Goal: Information Seeking & Learning: Learn about a topic

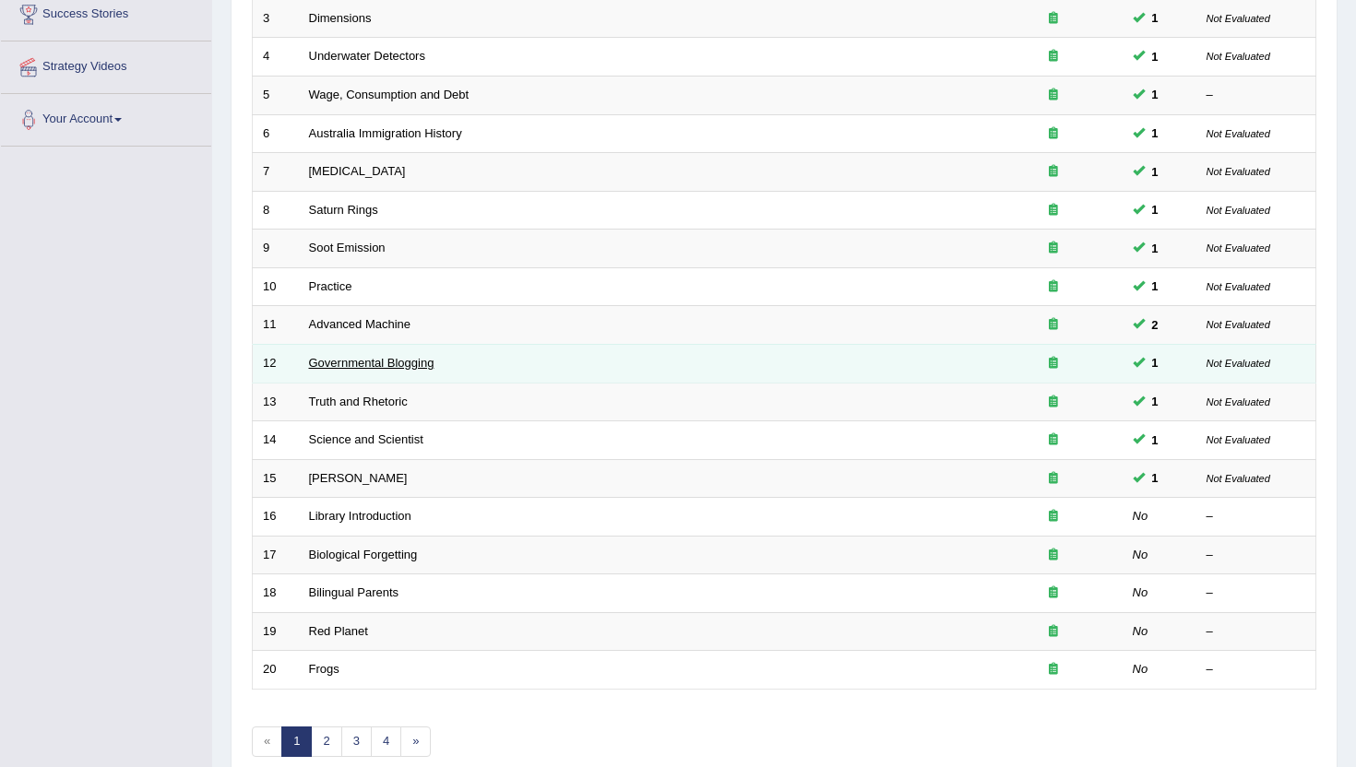
scroll to position [369, 0]
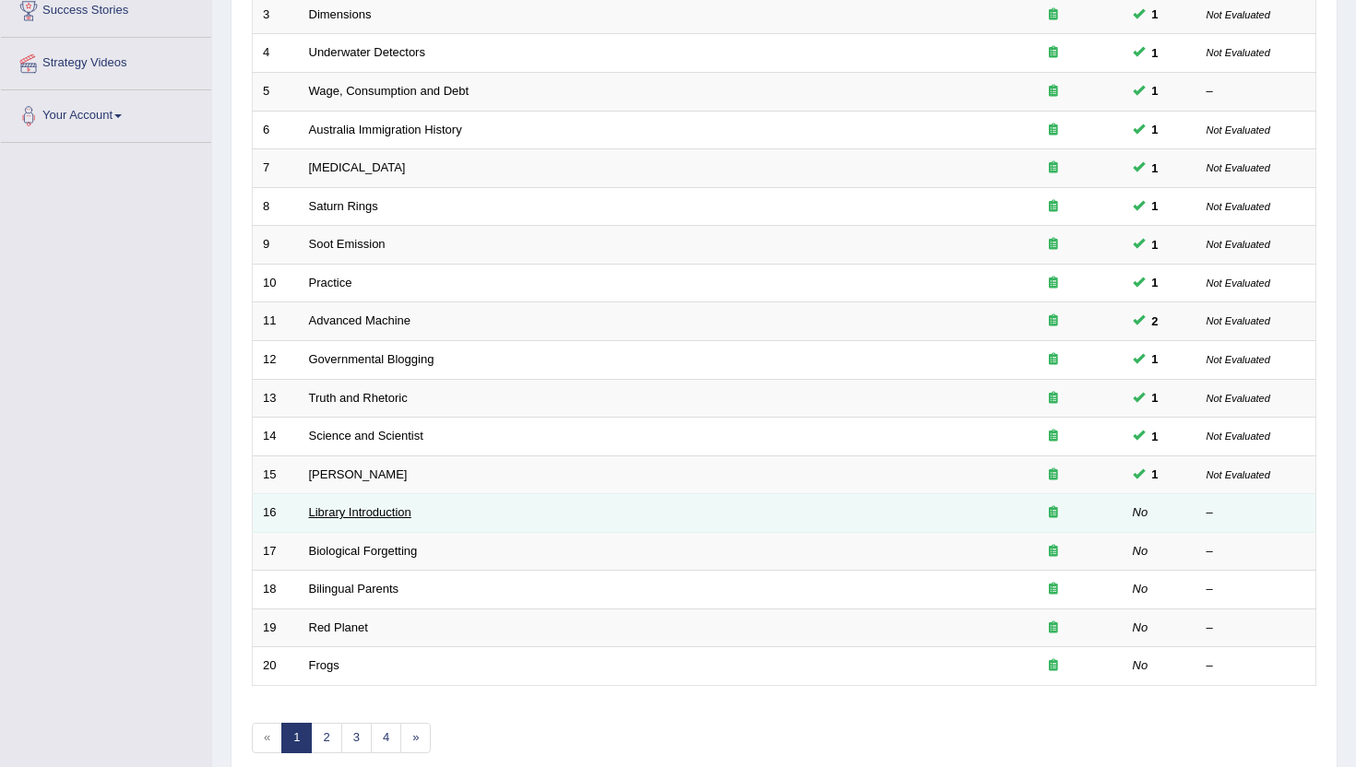
click at [344, 508] on link "Library Introduction" at bounding box center [360, 512] width 102 height 14
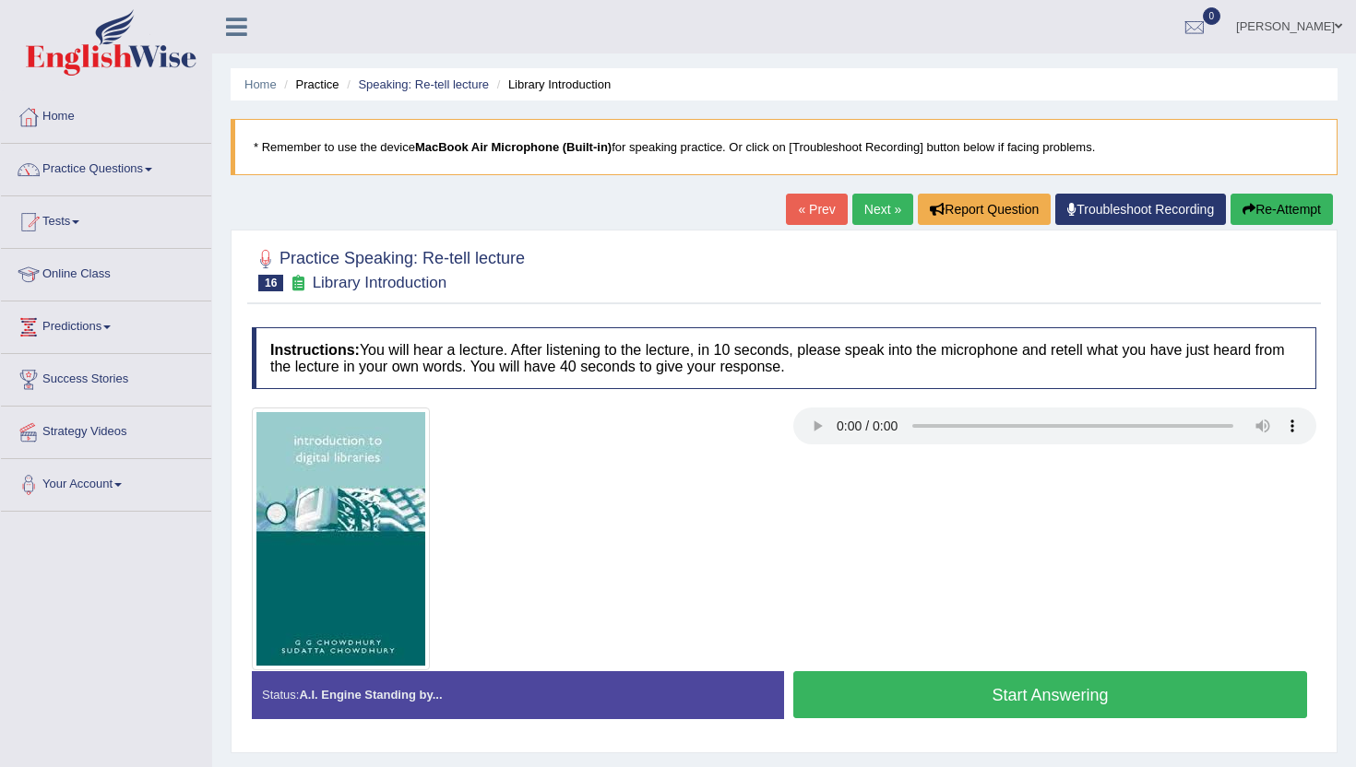
click at [857, 710] on button "Start Answering" at bounding box center [1050, 695] width 514 height 47
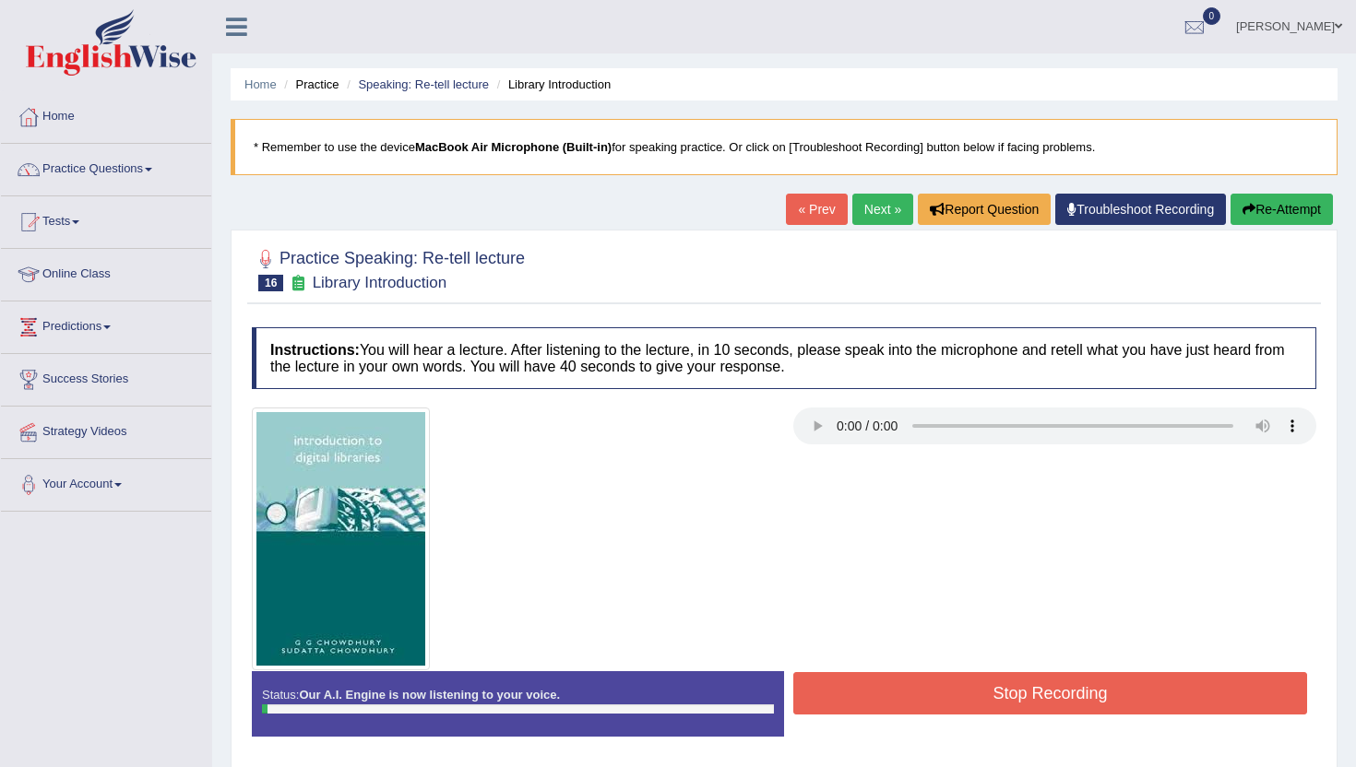
click at [857, 707] on button "Stop Recording" at bounding box center [1050, 693] width 514 height 42
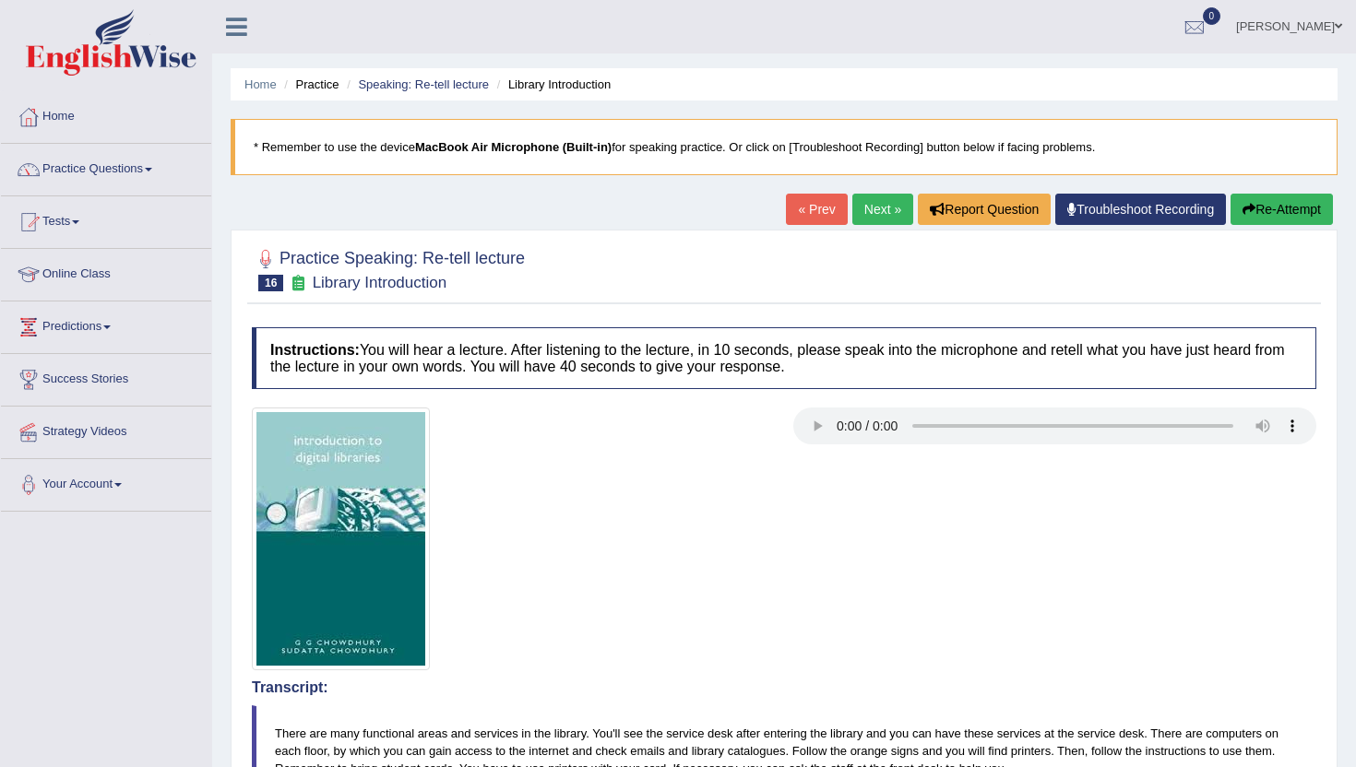
click at [886, 217] on link "Next »" at bounding box center [882, 209] width 61 height 31
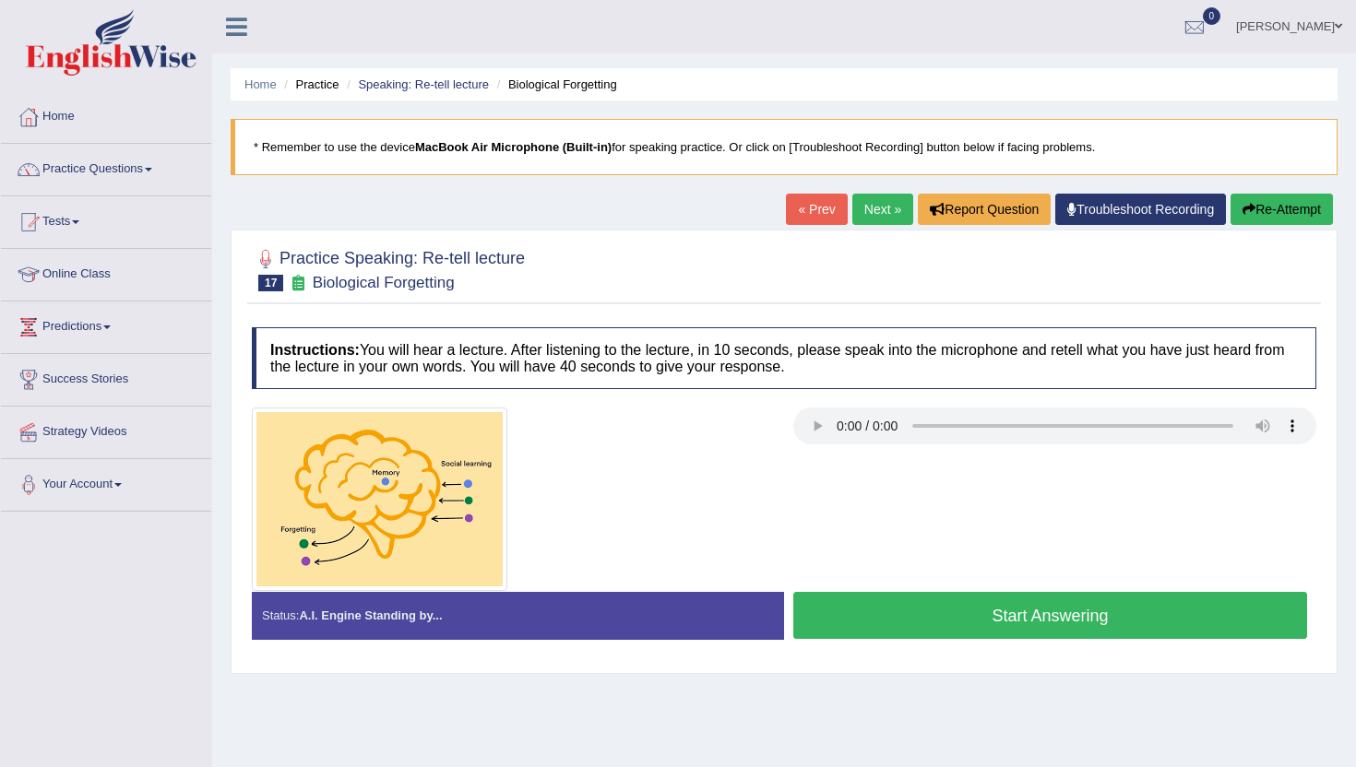
click at [814, 631] on button "Start Answering" at bounding box center [1050, 615] width 514 height 47
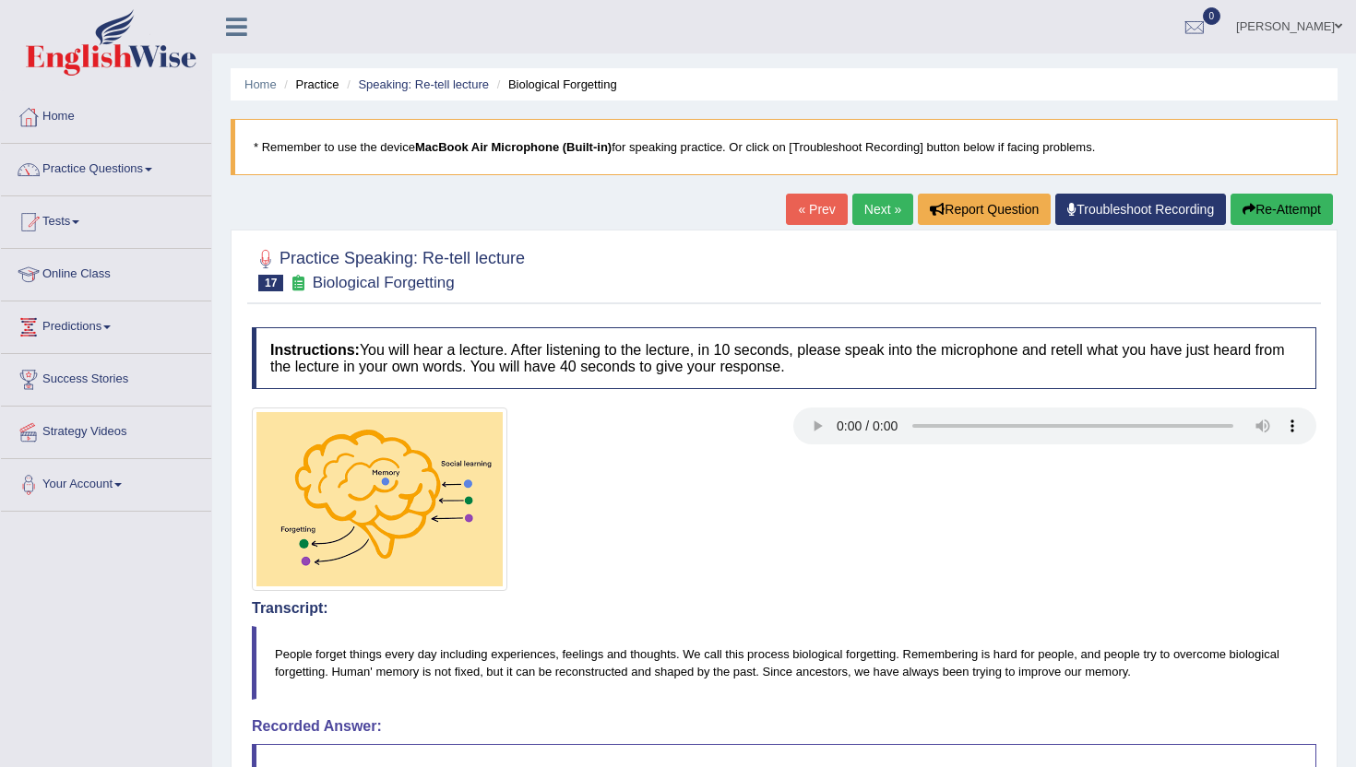
click at [867, 203] on link "Next »" at bounding box center [882, 209] width 61 height 31
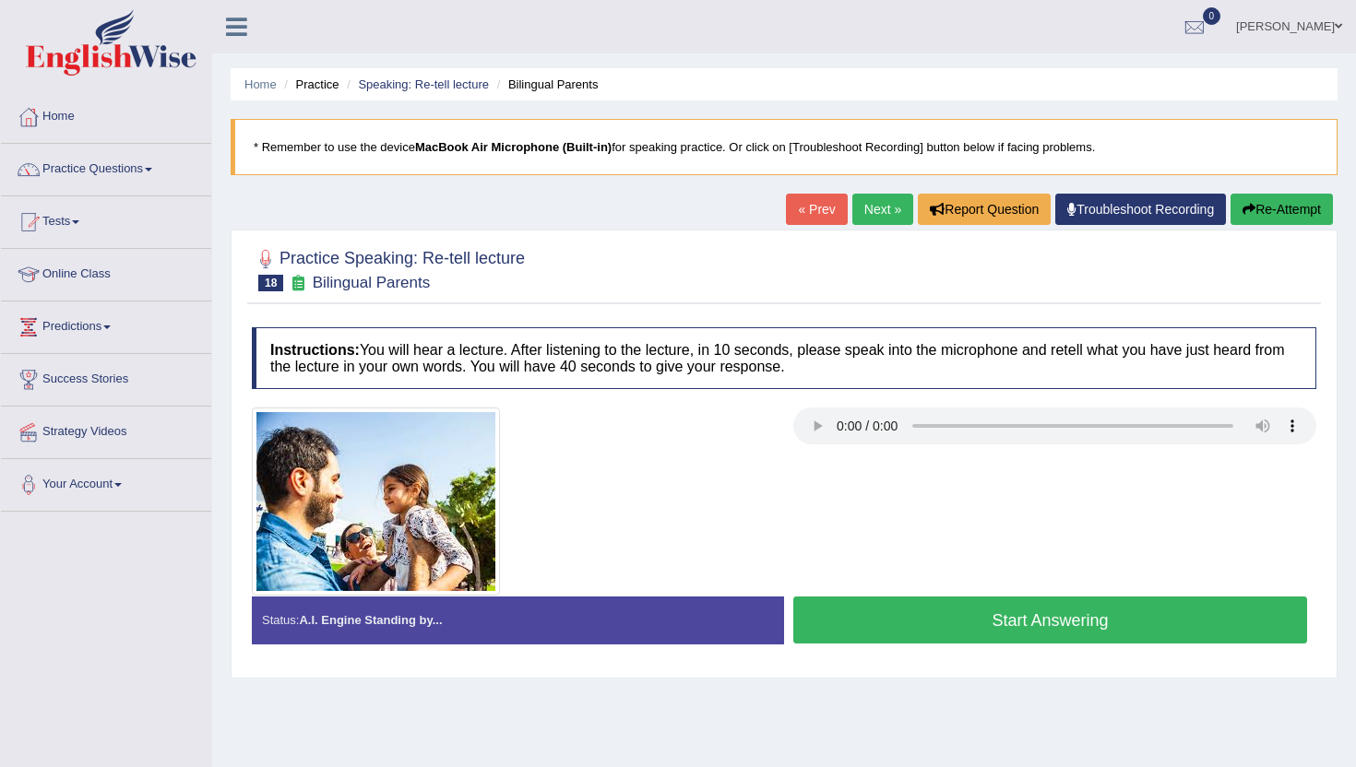
click at [1013, 628] on button "Start Answering" at bounding box center [1050, 620] width 514 height 47
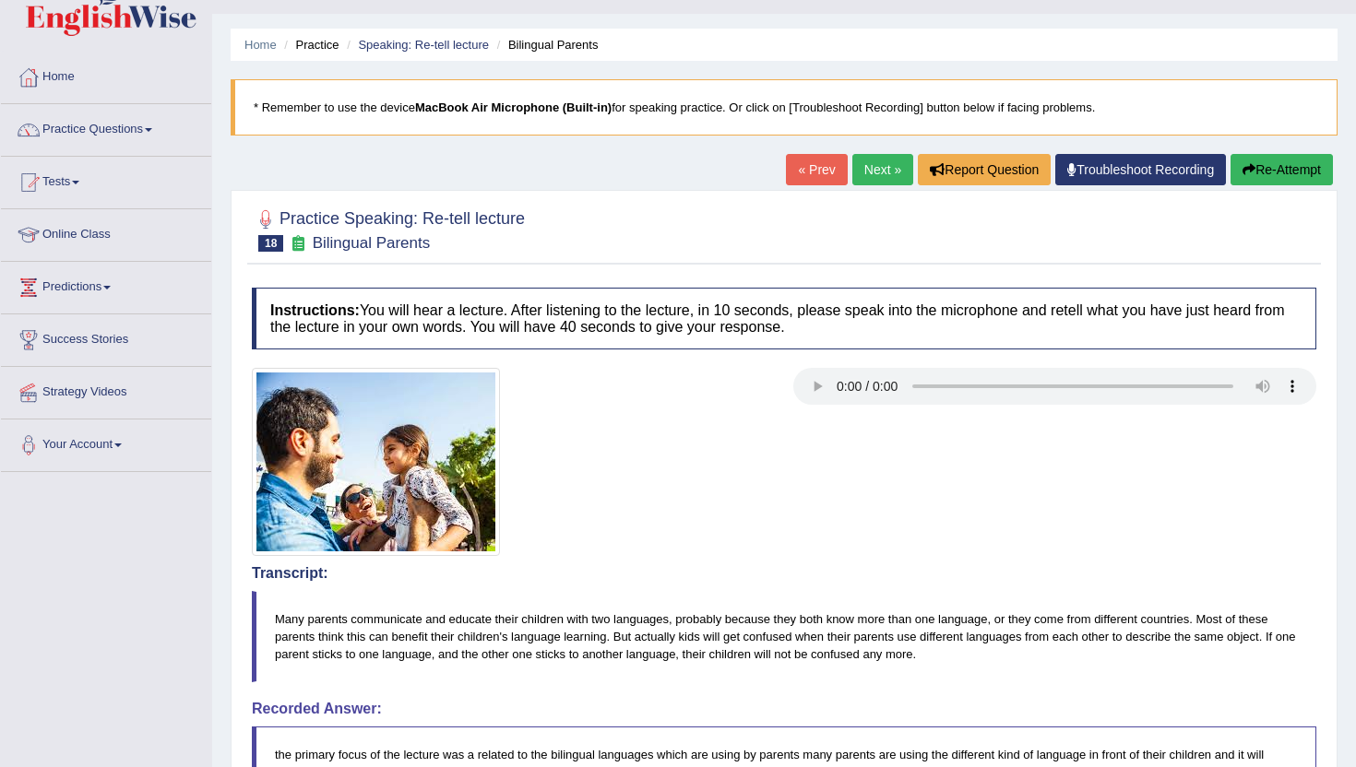
scroll to position [37, 0]
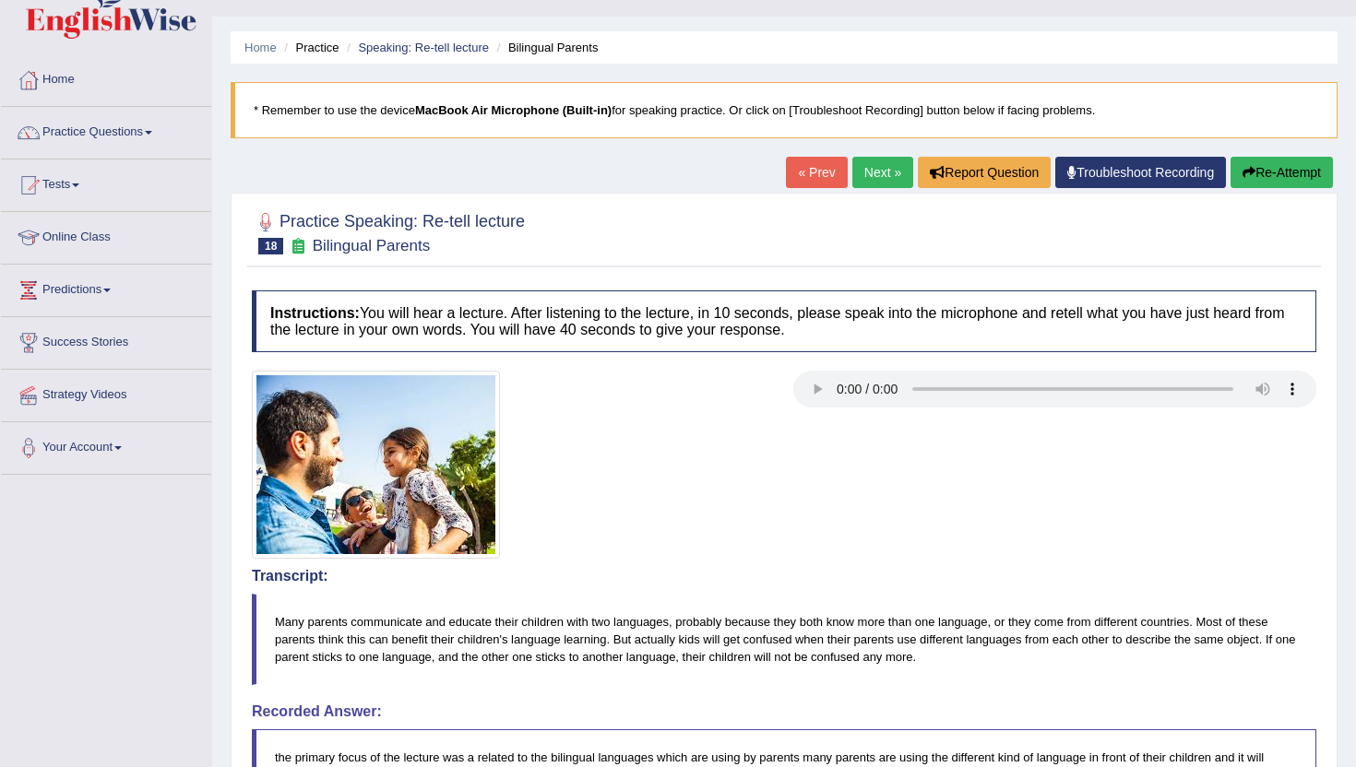
click at [876, 170] on link "Next »" at bounding box center [882, 172] width 61 height 31
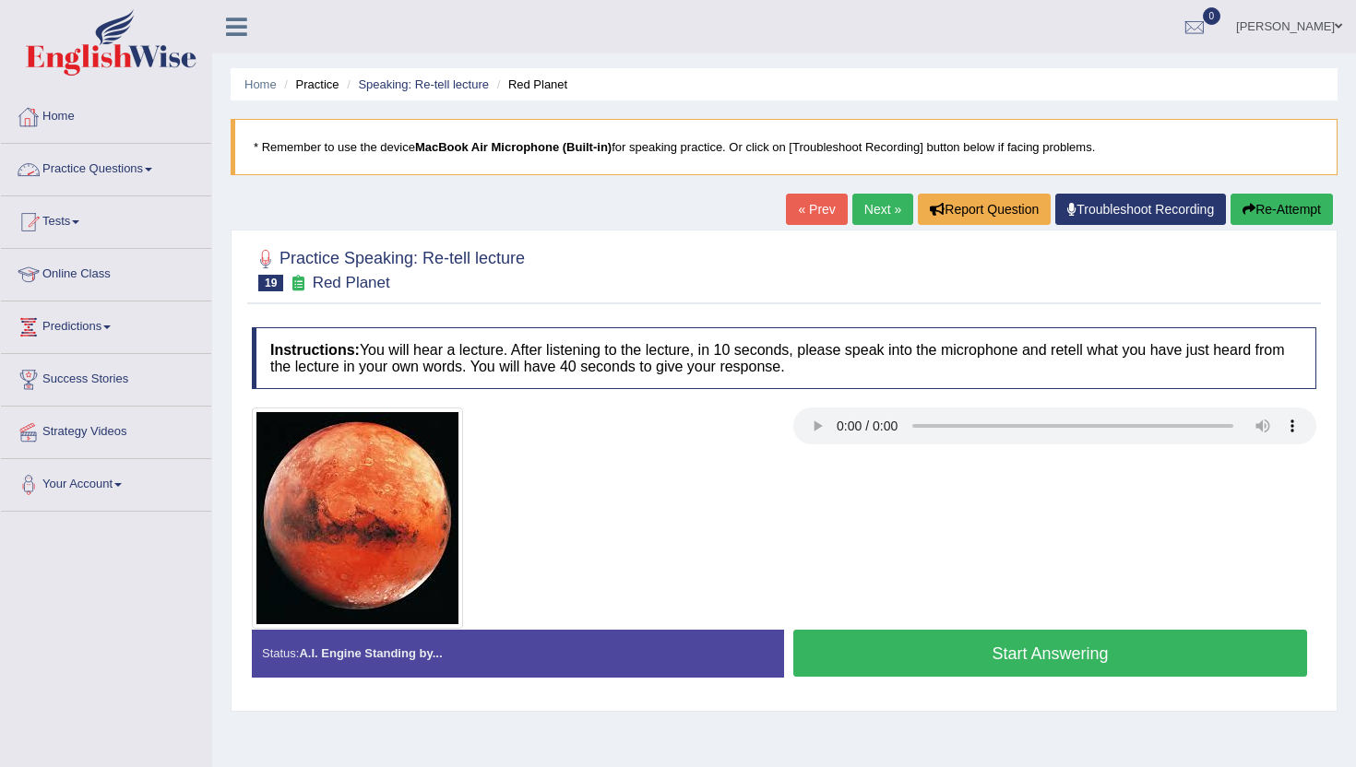
click at [133, 174] on link "Practice Questions" at bounding box center [106, 167] width 210 height 46
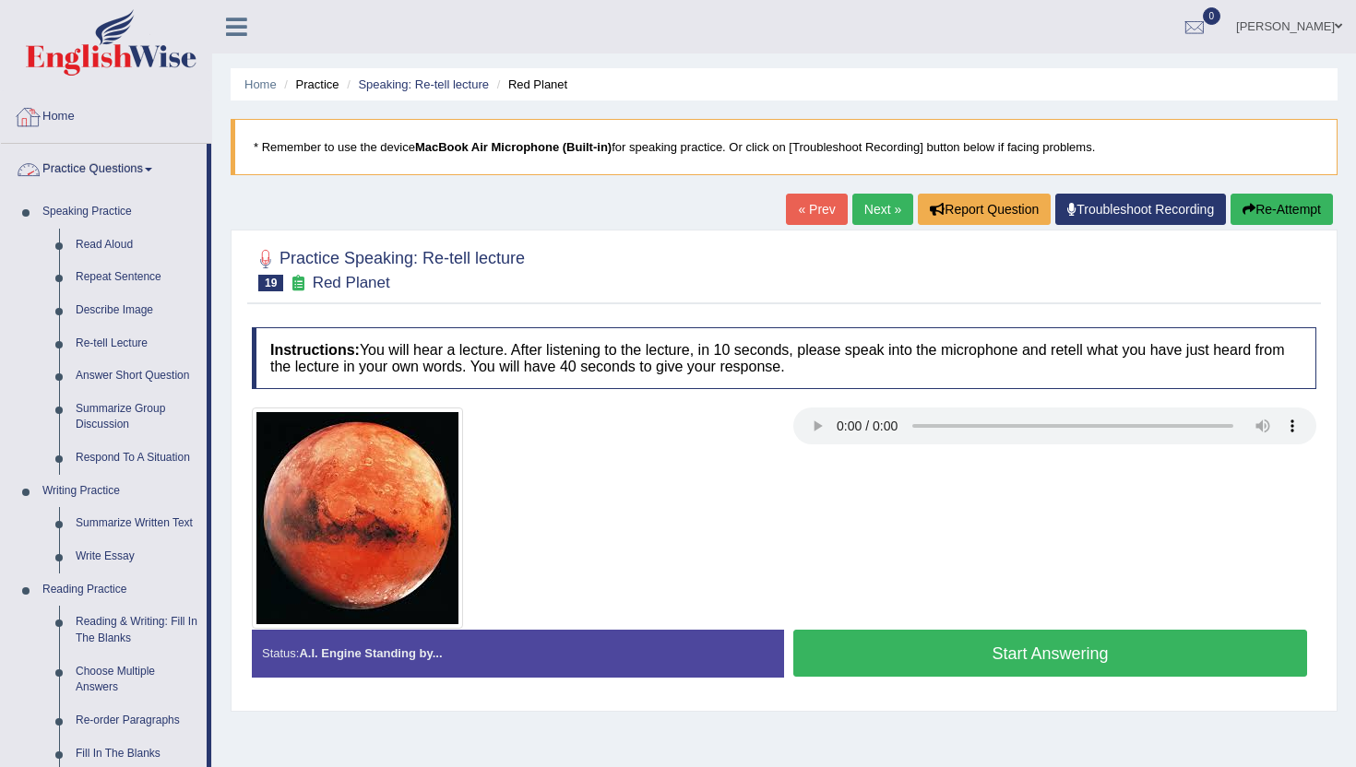
click at [66, 118] on link "Home" at bounding box center [106, 114] width 210 height 46
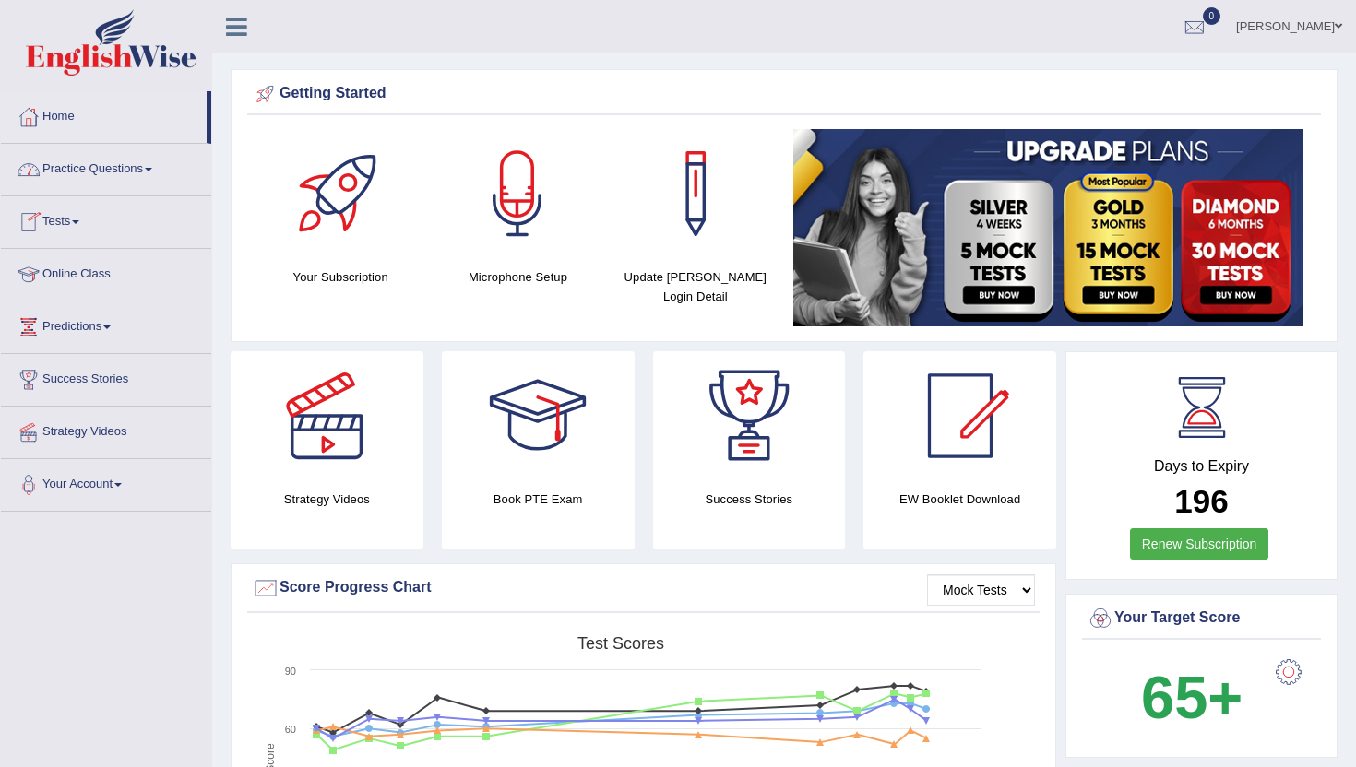
click at [56, 225] on link "Tests" at bounding box center [106, 219] width 210 height 46
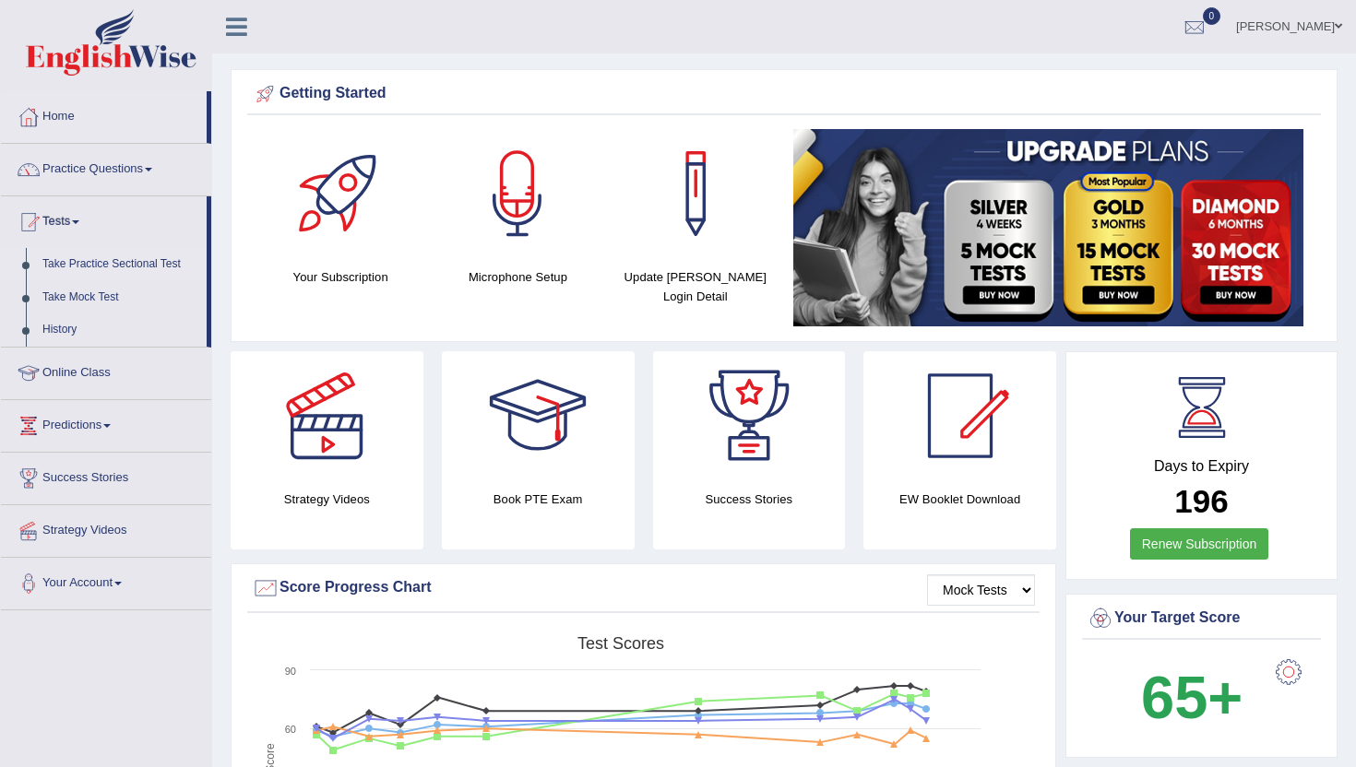
click at [91, 270] on link "Take Practice Sectional Test" at bounding box center [120, 264] width 172 height 33
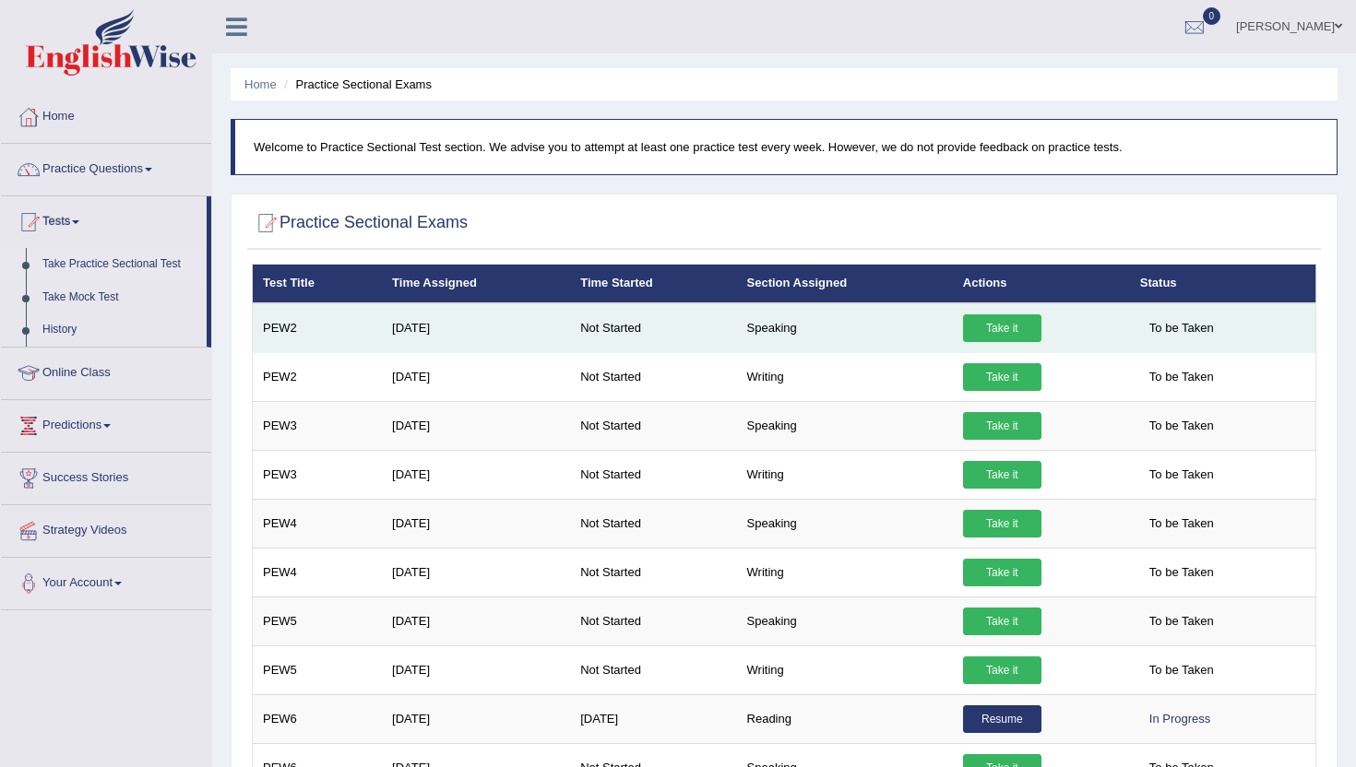
click at [1008, 321] on link "Take it" at bounding box center [1002, 329] width 78 height 28
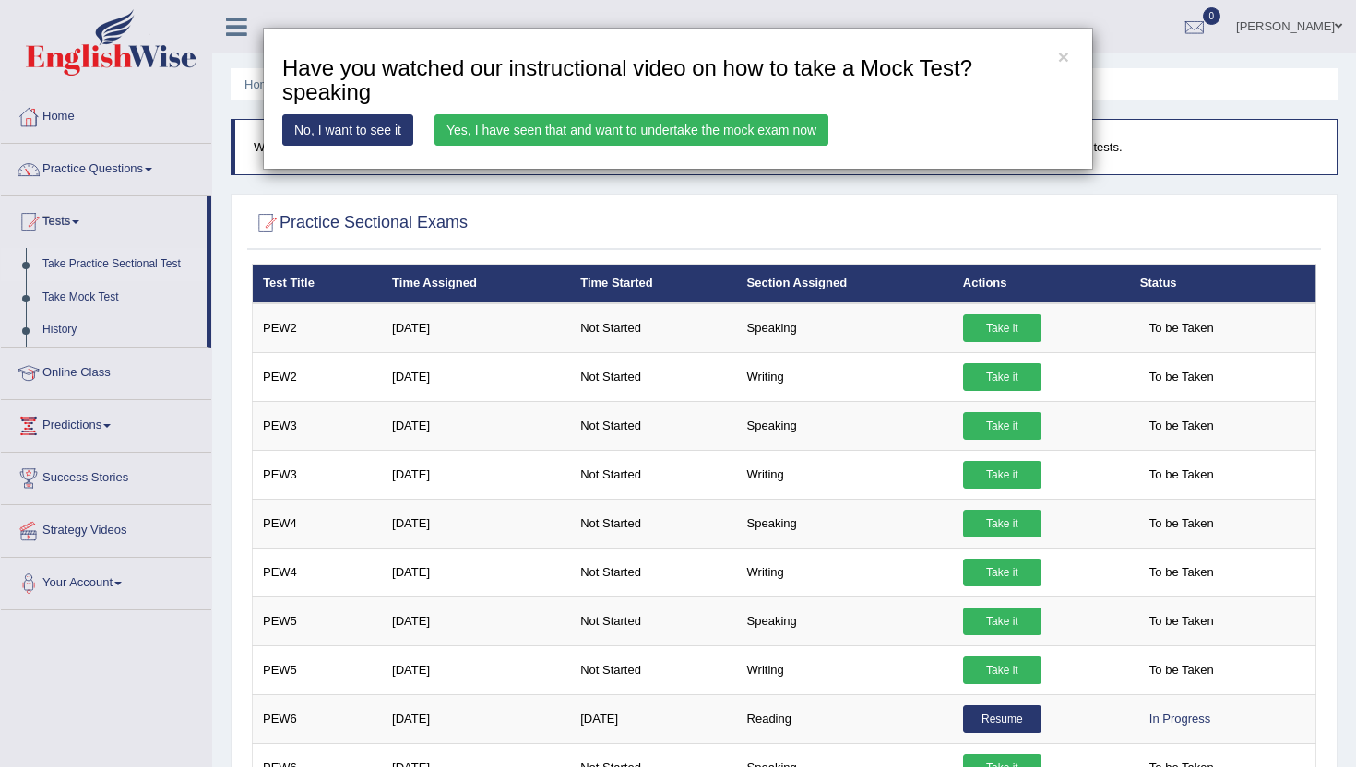
click at [636, 132] on link "Yes, I have seen that and want to undertake the mock exam now" at bounding box center [631, 129] width 394 height 31
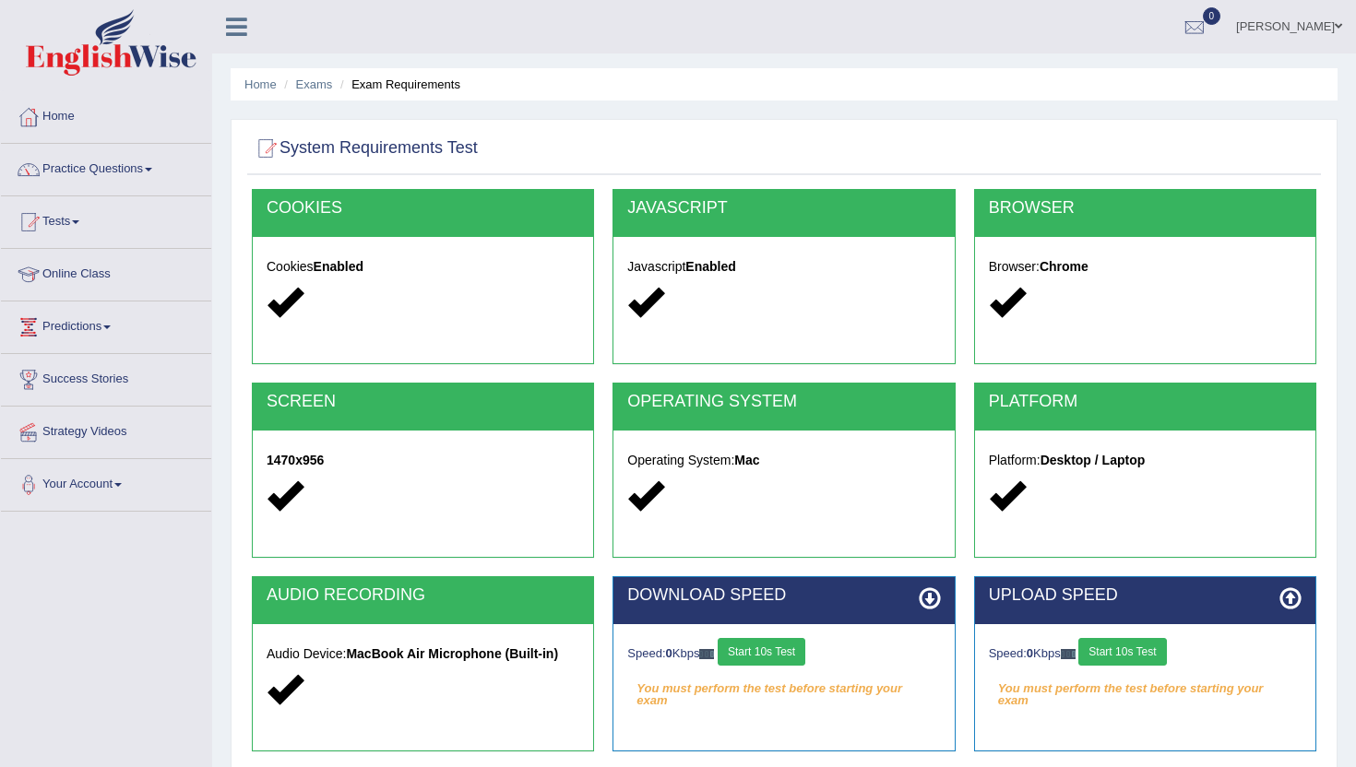
click at [798, 642] on button "Start 10s Test" at bounding box center [762, 652] width 88 height 28
click at [1105, 654] on button "Start 10s Test" at bounding box center [1122, 652] width 88 height 28
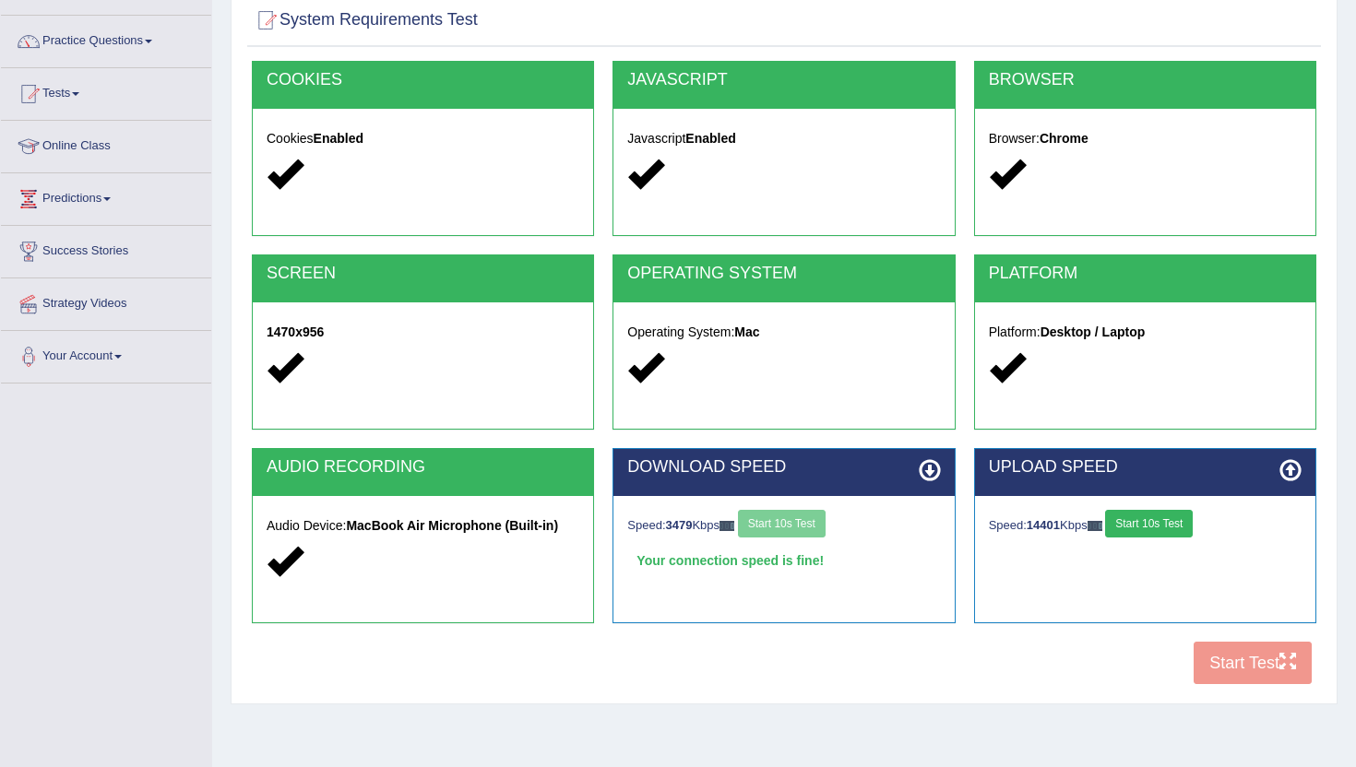
scroll to position [201, 0]
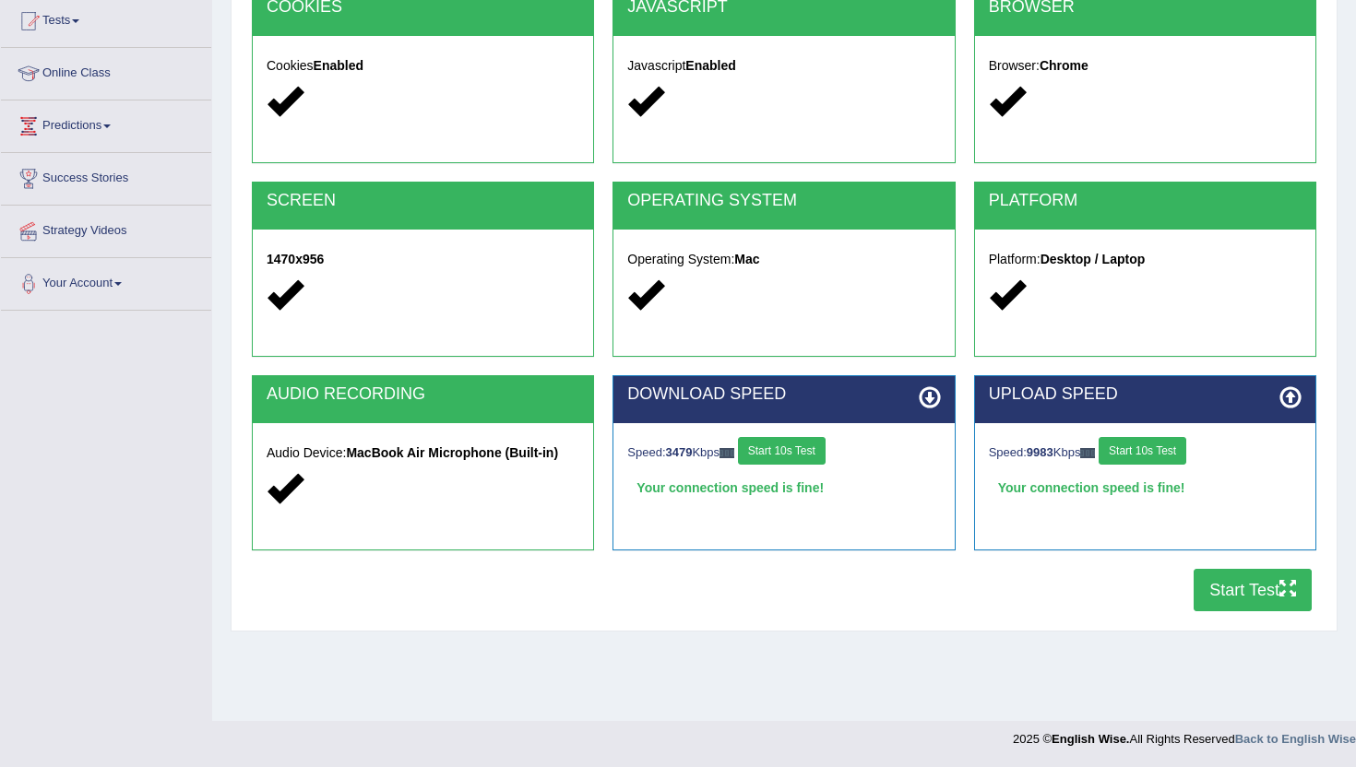
click at [1195, 603] on button "Start Test" at bounding box center [1253, 590] width 118 height 42
